Goal: Task Accomplishment & Management: Use online tool/utility

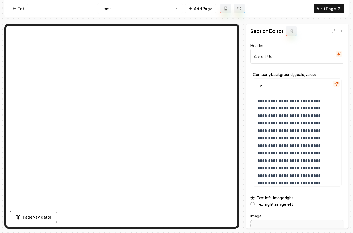
scroll to position [9, 0]
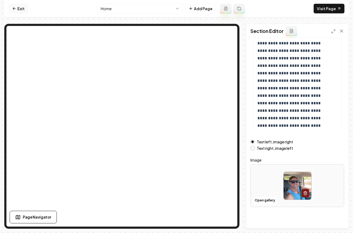
click at [17, 6] on link "Exit" at bounding box center [19, 9] width 20 height 10
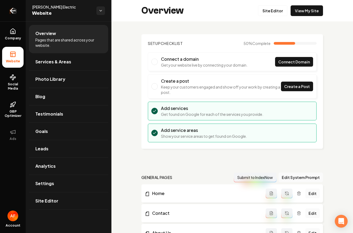
click at [10, 11] on icon "Return to dashboard" at bounding box center [13, 10] width 9 height 9
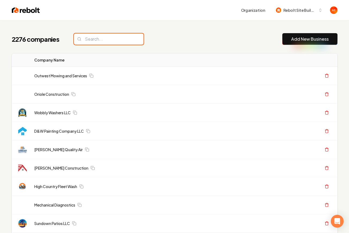
click at [108, 41] on input "search" at bounding box center [109, 38] width 70 height 11
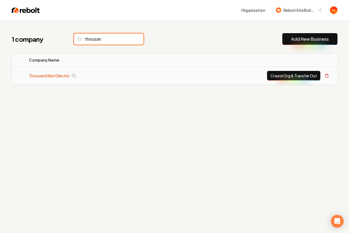
type input "thousan"
click at [46, 76] on link "Thousand Watt Electric" at bounding box center [49, 75] width 41 height 5
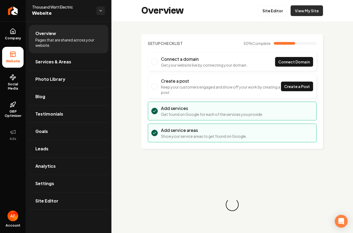
click at [308, 11] on link "View My Site" at bounding box center [307, 10] width 32 height 11
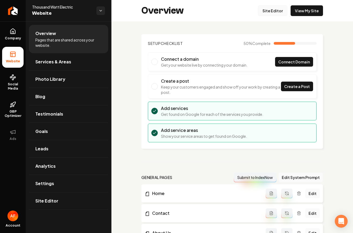
click at [261, 8] on link "Site Editor" at bounding box center [272, 10] width 29 height 11
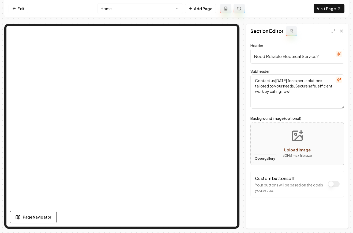
click at [257, 159] on button "Open gallery" at bounding box center [265, 159] width 24 height 9
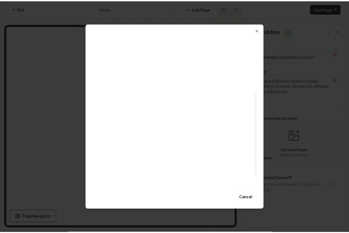
scroll to position [119, 0]
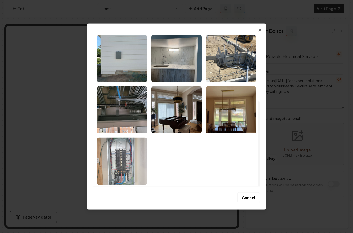
click at [140, 168] on img "Select image image_68bee0135c7cd75eb86fc747.jpeg" at bounding box center [122, 161] width 50 height 47
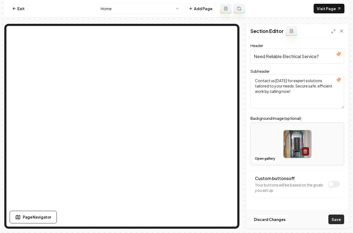
click at [337, 221] on button "Save" at bounding box center [336, 220] width 16 height 10
click at [12, 14] on nav "Exit Home Add Page Visit Page" at bounding box center [176, 8] width 344 height 17
click at [13, 12] on link "Exit" at bounding box center [19, 9] width 20 height 10
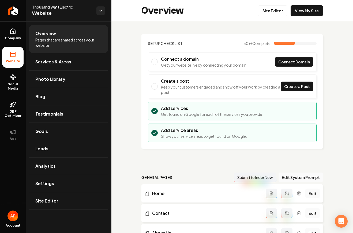
click at [13, 12] on icon "Return to dashboard" at bounding box center [13, 11] width 4 height 4
